Goal: Navigation & Orientation: Find specific page/section

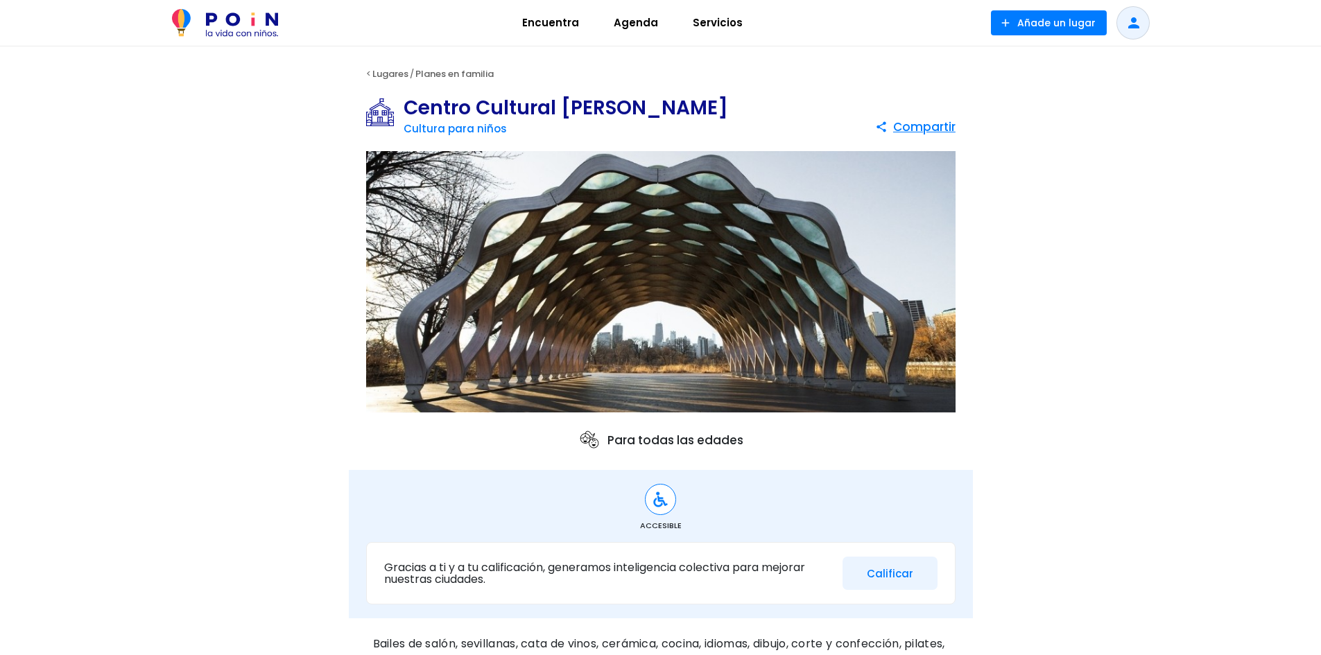
click at [718, 19] on span "Servicios" at bounding box center [717, 23] width 62 height 22
